Goal: Find specific page/section: Find specific page/section

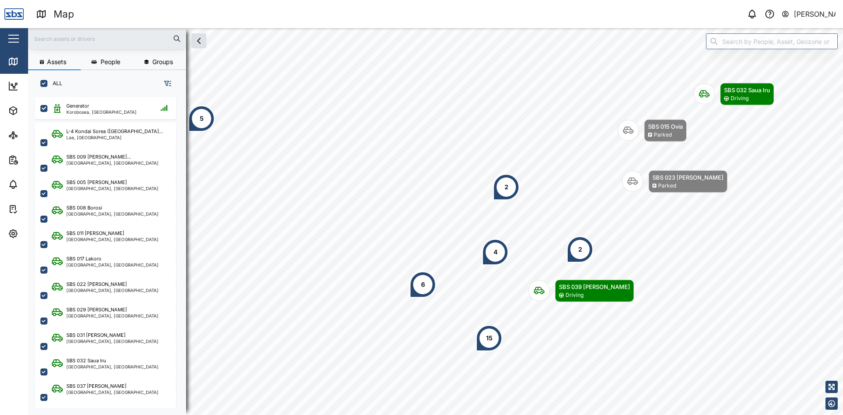
scroll to position [308, 138]
click at [91, 43] on input "text" at bounding box center [107, 38] width 148 height 13
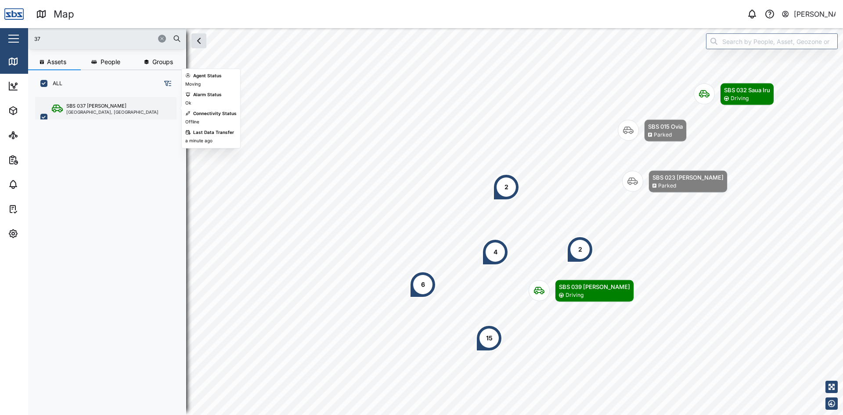
click at [88, 108] on div "SBS 037 [PERSON_NAME]" at bounding box center [96, 105] width 60 height 7
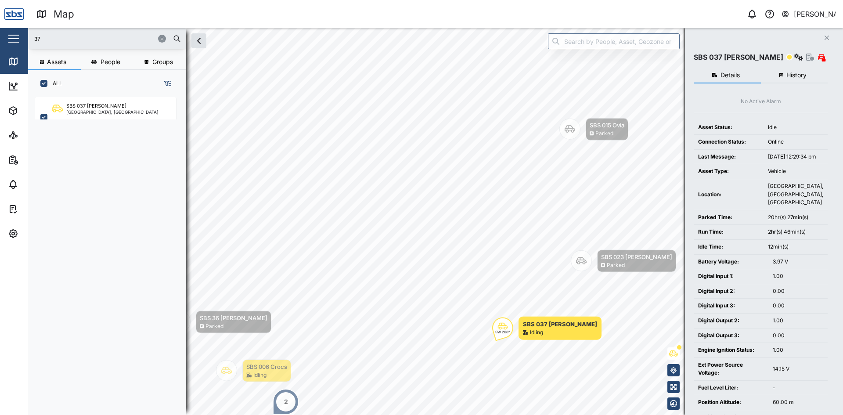
click at [69, 42] on input "37" at bounding box center [107, 38] width 148 height 13
type input "34"
click at [95, 106] on div "SBS 034 [PERSON_NAME]" at bounding box center [96, 105] width 61 height 7
